Goal: Navigation & Orientation: Find specific page/section

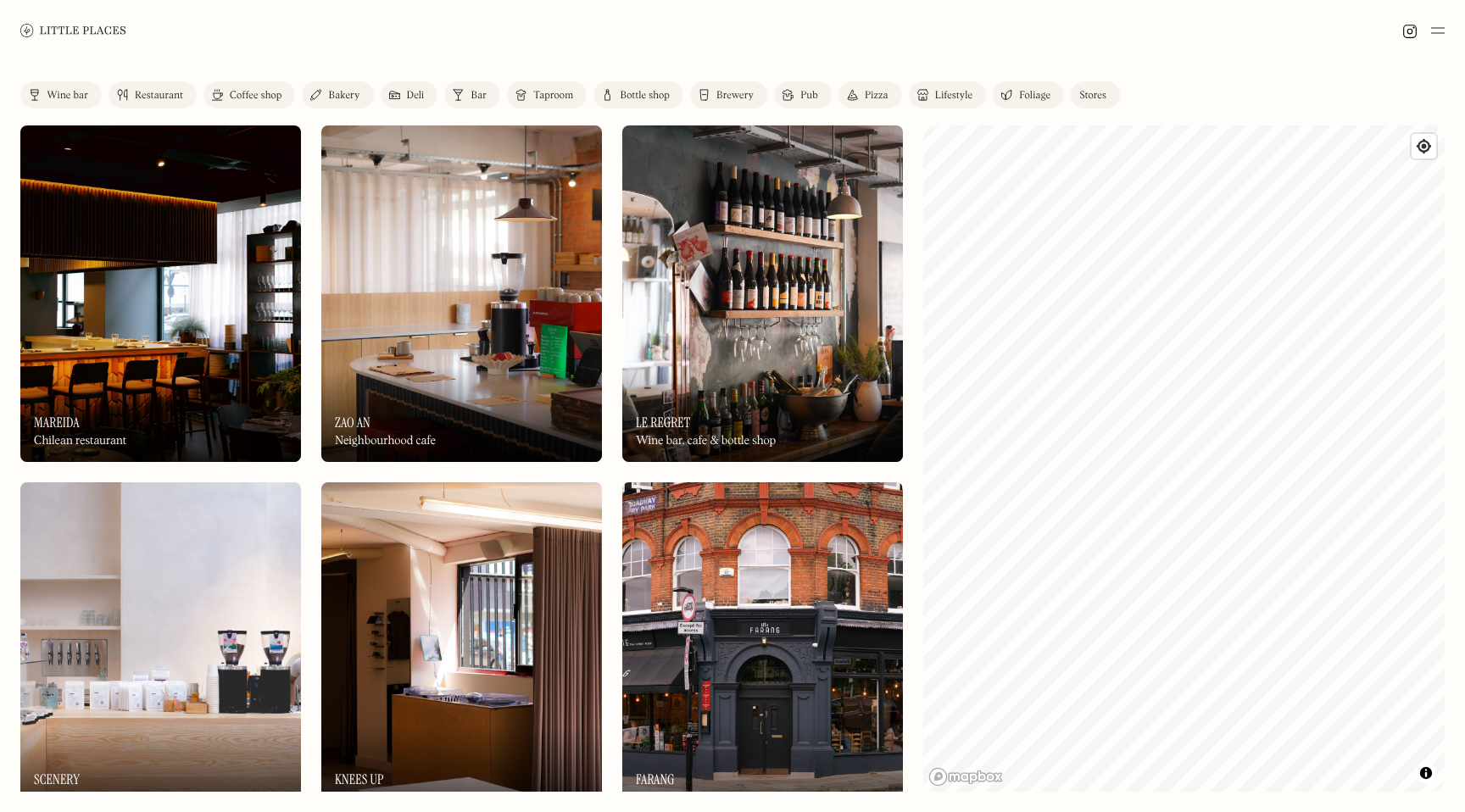
click at [99, 29] on img at bounding box center [73, 29] width 106 height 13
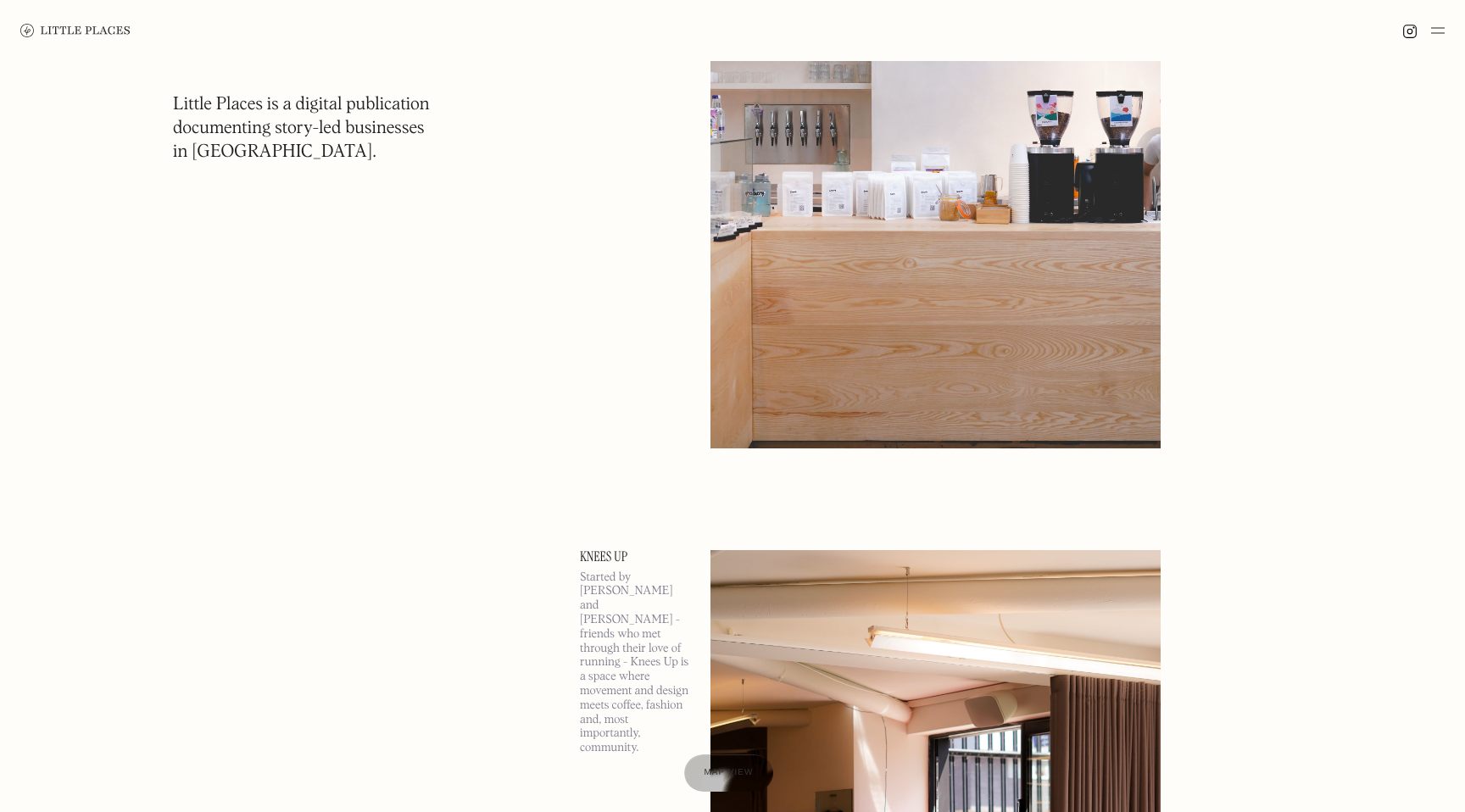
scroll to position [2655, 0]
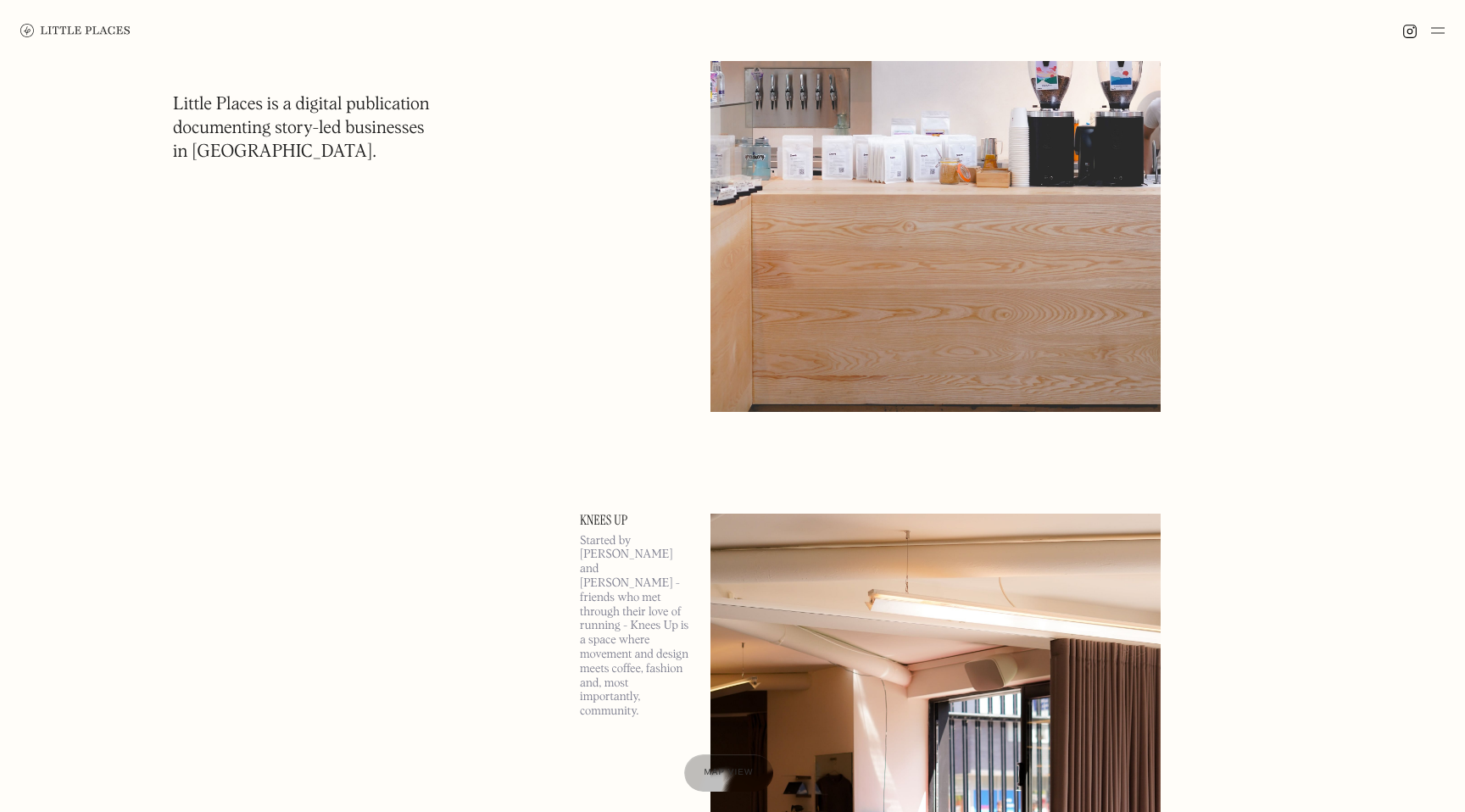
click at [1433, 32] on img at bounding box center [1438, 29] width 14 height 20
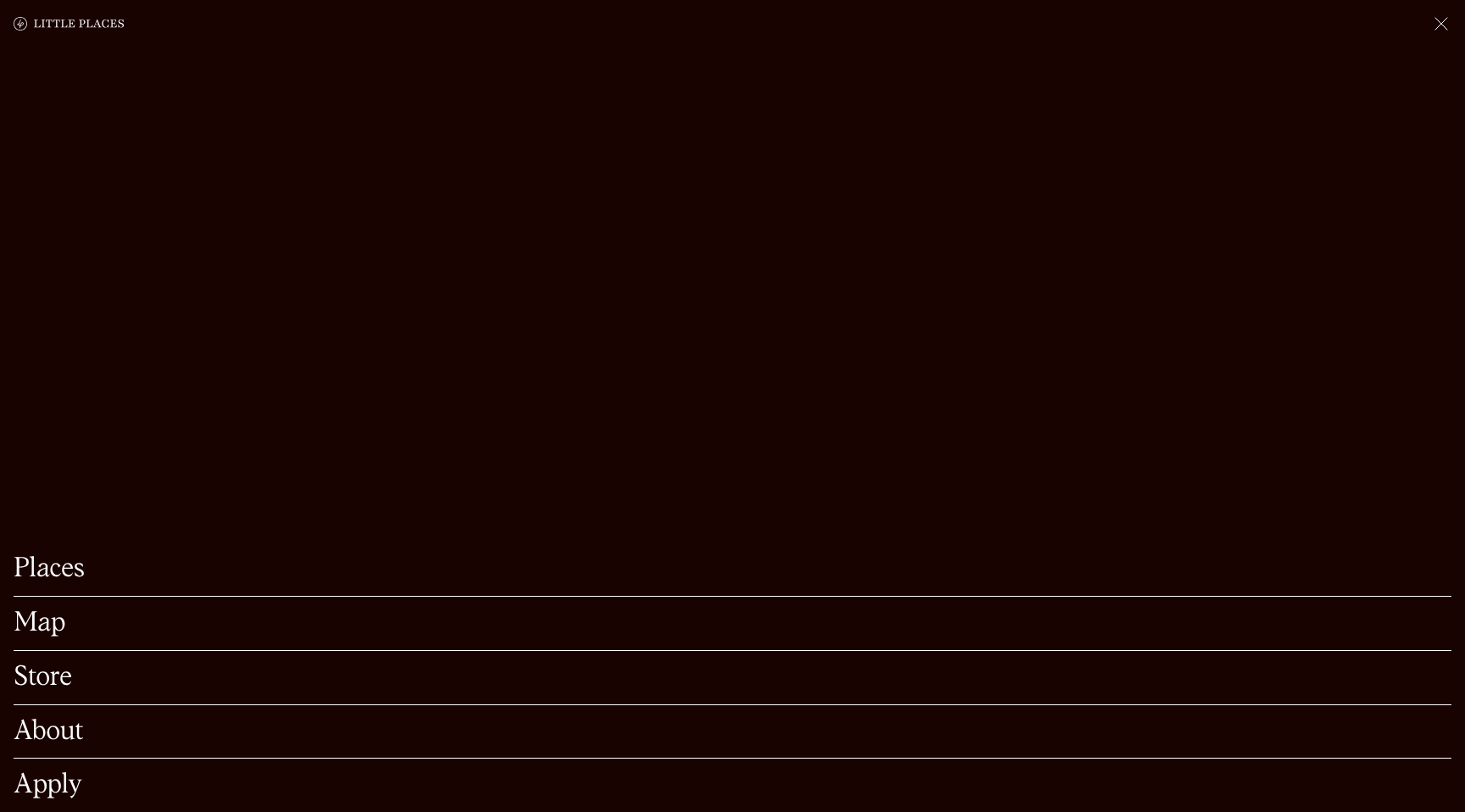
click at [51, 630] on link "Map" at bounding box center [732, 623] width 1438 height 26
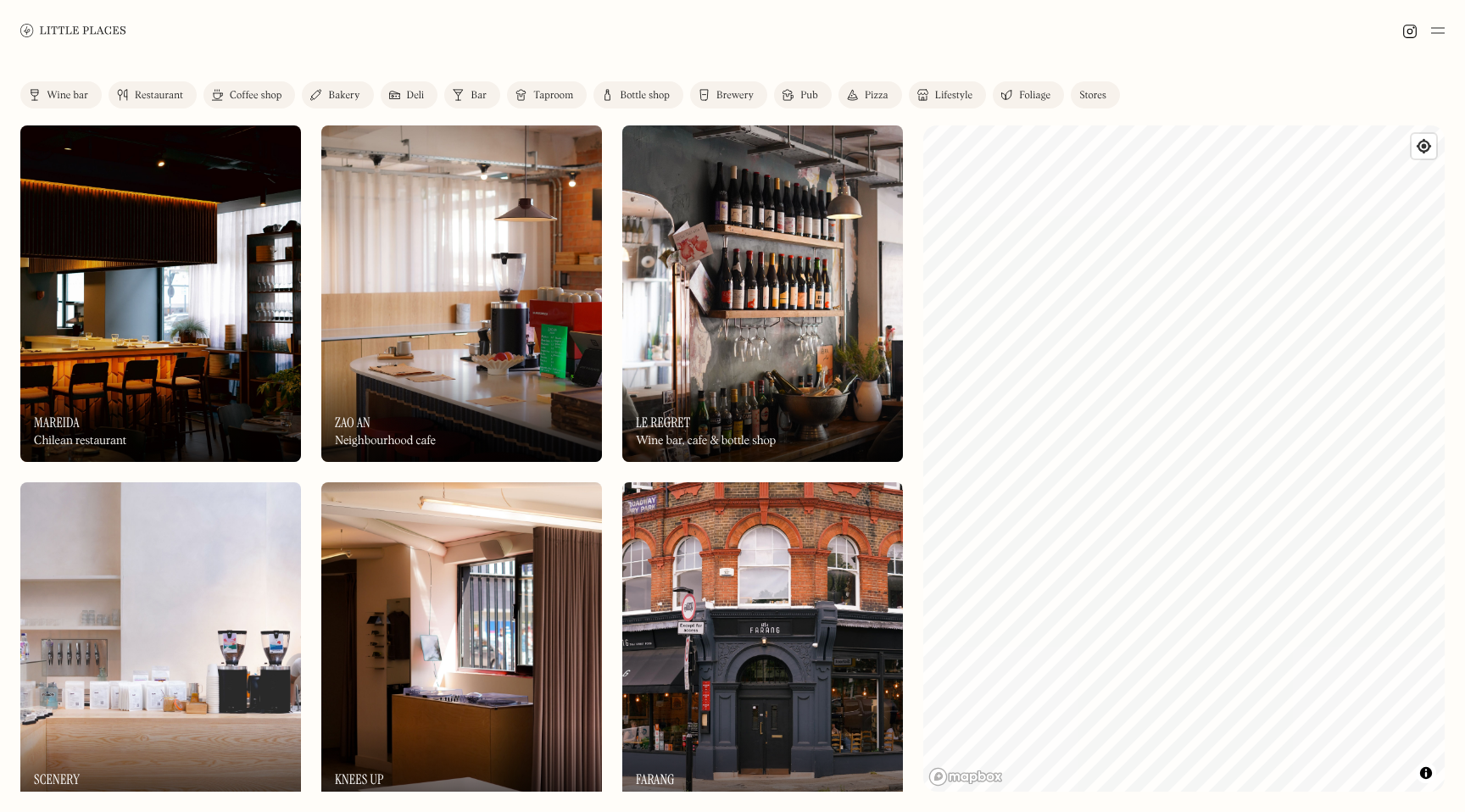
click at [868, 94] on div "Pizza" at bounding box center [876, 96] width 23 height 10
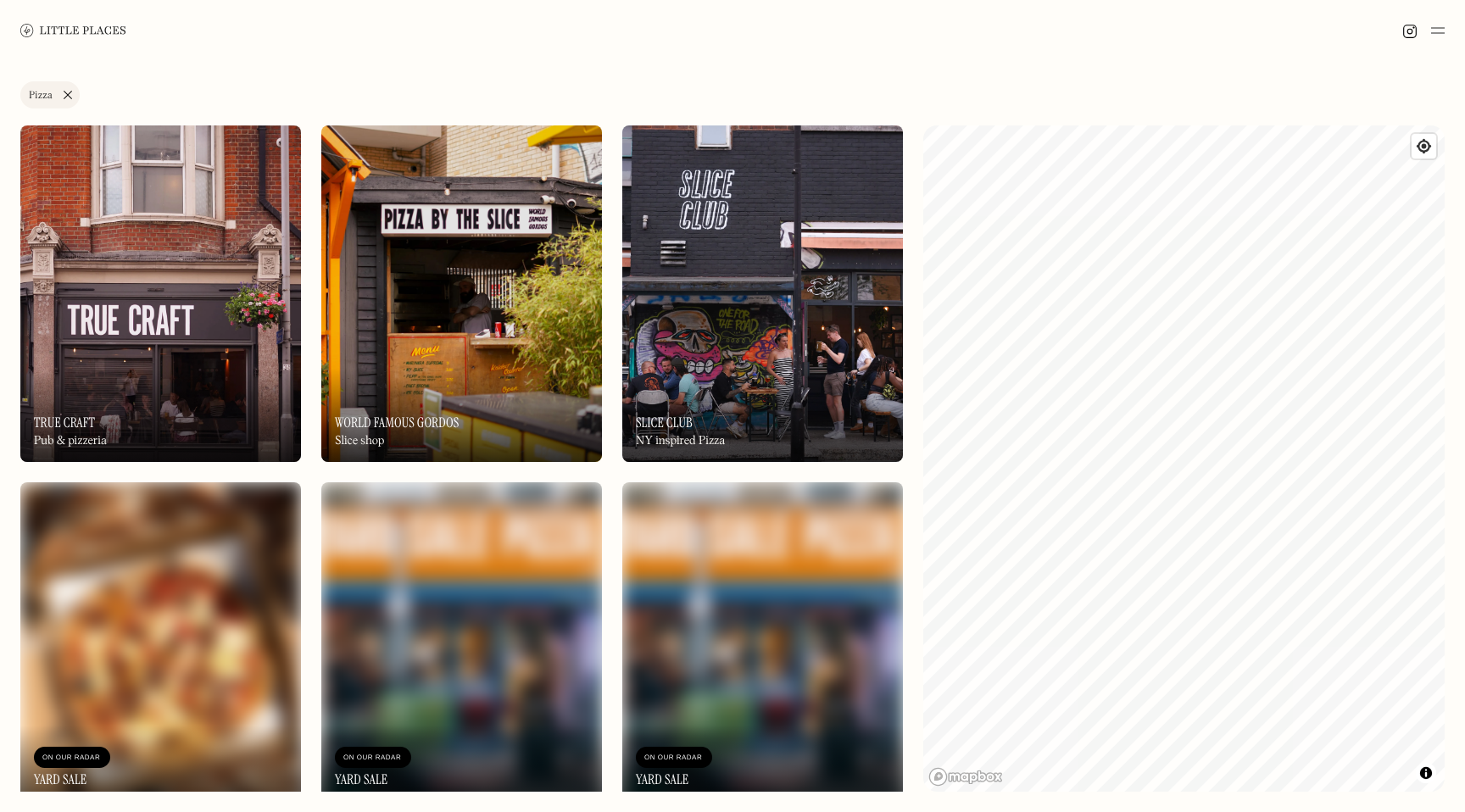
click at [68, 94] on link "Pizza" at bounding box center [49, 94] width 60 height 27
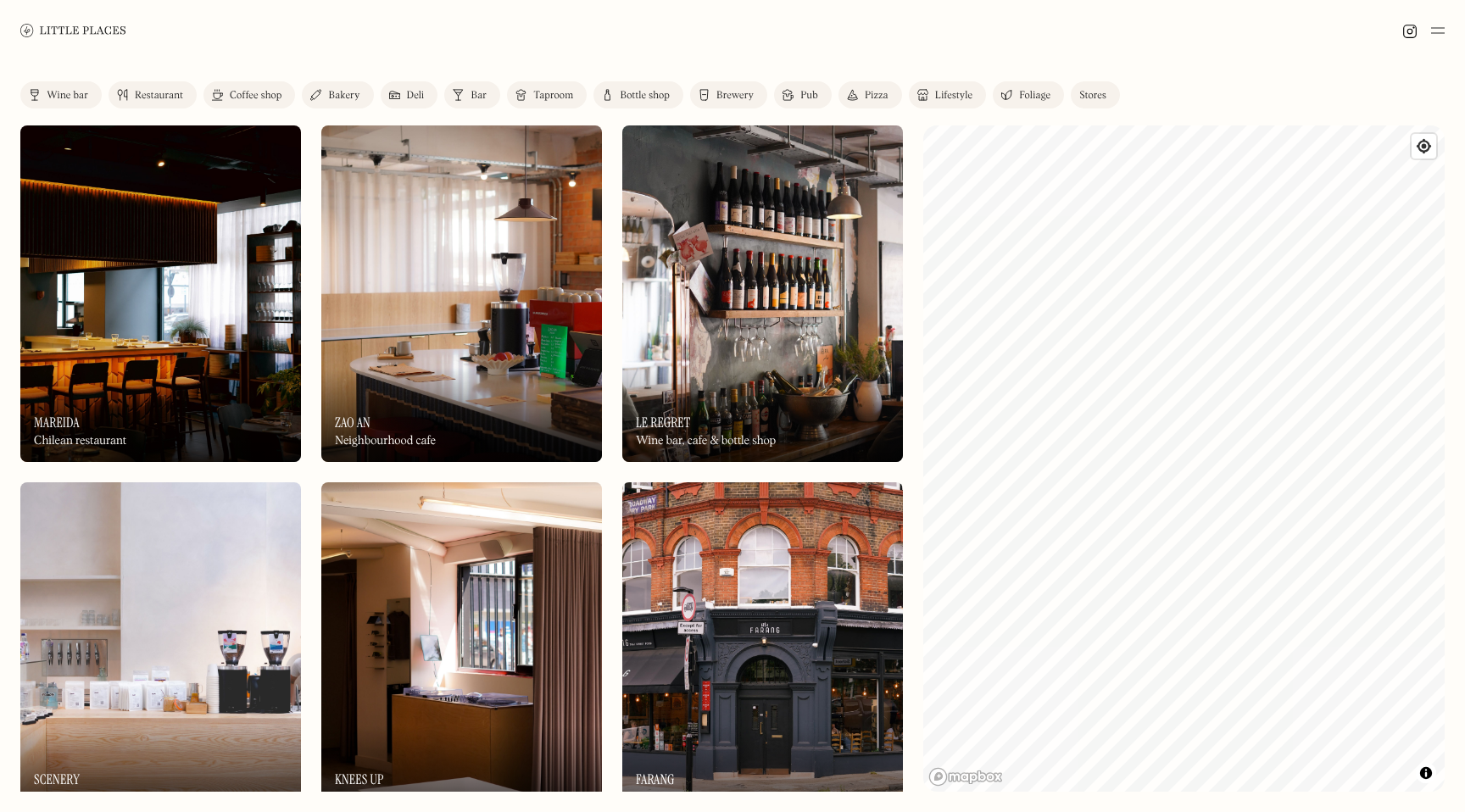
click at [715, 318] on img at bounding box center [763, 293] width 281 height 337
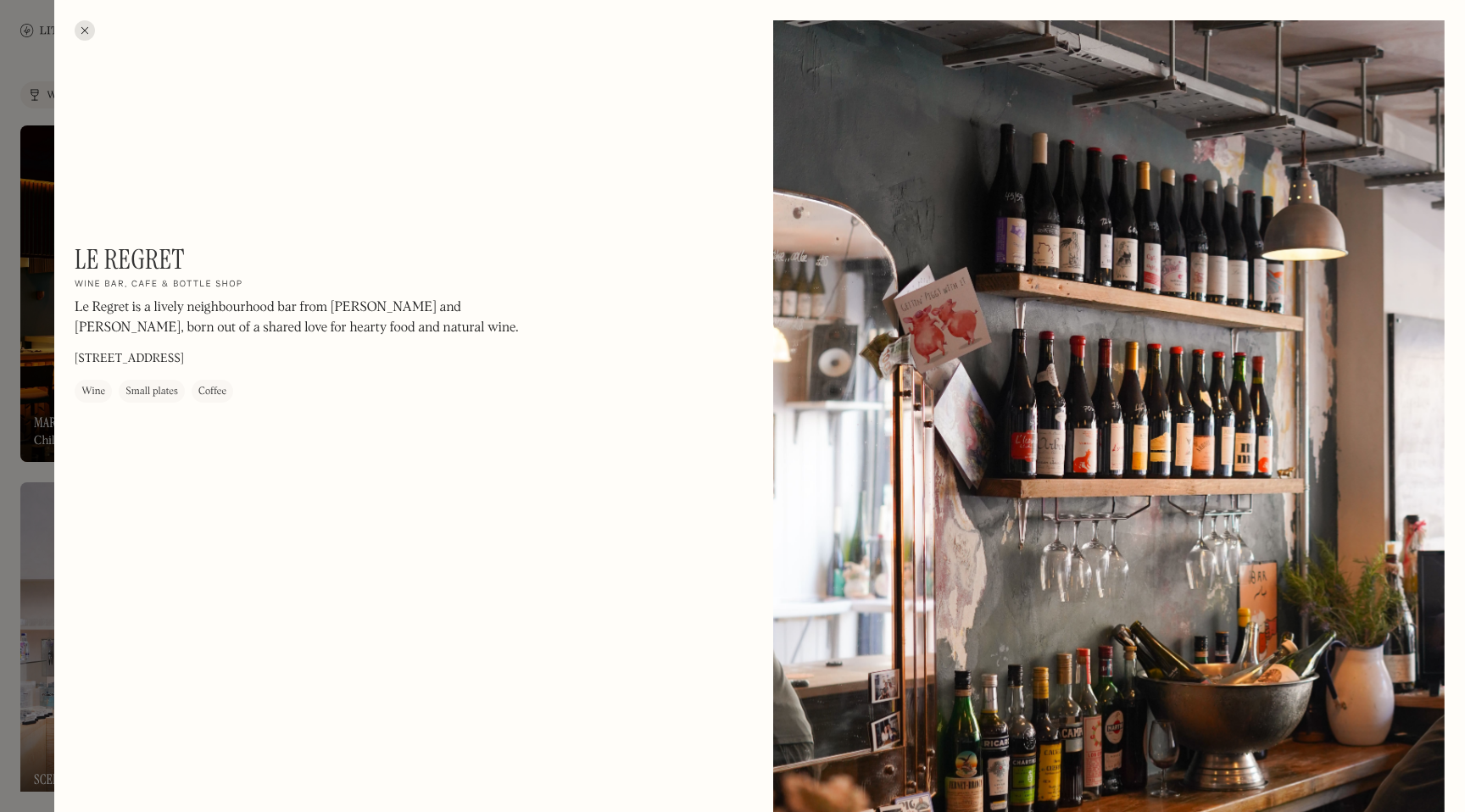
drag, startPoint x: 1152, startPoint y: 487, endPoint x: 1157, endPoint y: 466, distance: 21.6
click at [1153, 487] on div at bounding box center [1108, 439] width 671 height 839
click at [90, 27] on div at bounding box center [84, 29] width 20 height 20
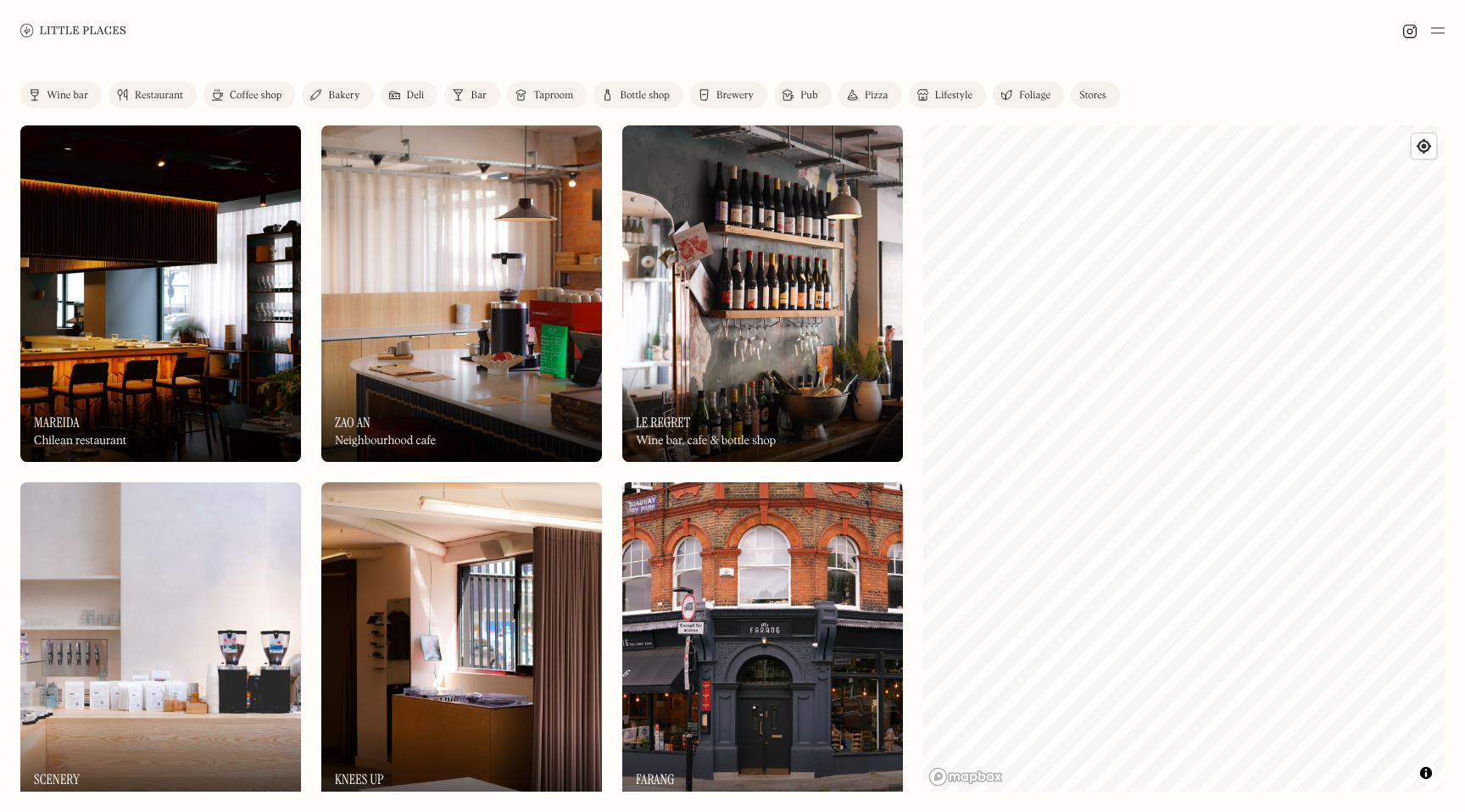
click at [1443, 40] on div at bounding box center [732, 30] width 1465 height 61
click at [1445, 29] on div at bounding box center [732, 30] width 1465 height 61
click at [1417, 31] on img at bounding box center [1410, 31] width 16 height 16
